Goal: Information Seeking & Learning: Compare options

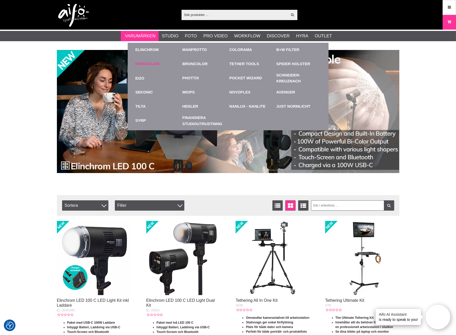
click at [149, 62] on link "Datacolor" at bounding box center [147, 64] width 24 height 6
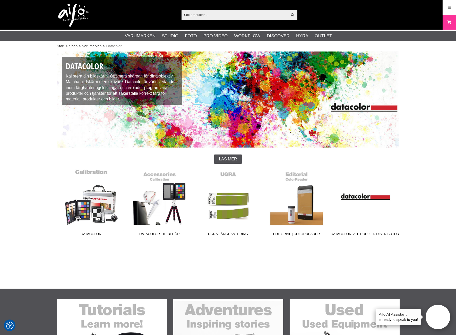
click at [94, 215] on link "Datacolor" at bounding box center [91, 204] width 68 height 70
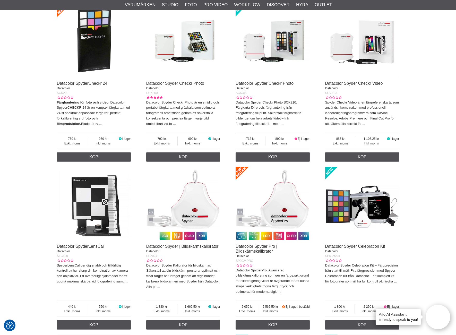
scroll to position [543, 0]
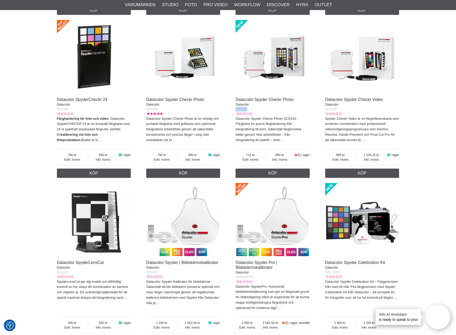
drag, startPoint x: 248, startPoint y: 110, endPoint x: 235, endPoint y: 110, distance: 13.4
click at [235, 110] on div "Datacolor ColorReader | Färgläsare Datacolor CR100 Datacolor ColorReader är en …" at bounding box center [228, 97] width 342 height 837
copy span "SCK310"
drag, startPoint x: 158, startPoint y: 109, endPoint x: 145, endPoint y: 107, distance: 13.1
click at [145, 107] on div "Datacolor ColorReader | Färgläsare Datacolor CR100 Datacolor ColorReader är en …" at bounding box center [228, 97] width 342 height 837
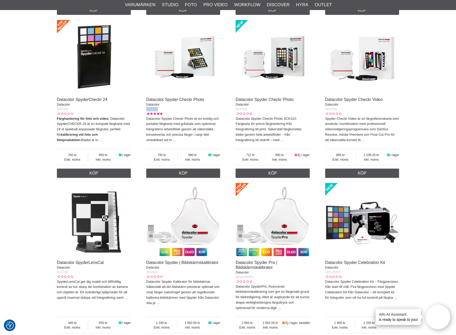
copy span "SCK300"
